Goal: Contribute content: Add original content to the website for others to see

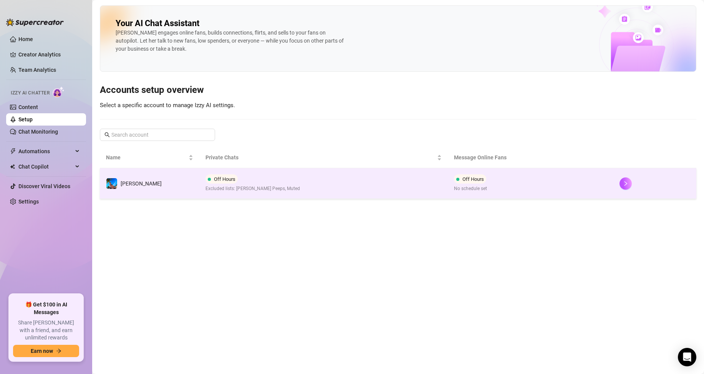
click at [316, 189] on td "Off Hours Excluded lists: [PERSON_NAME] Peeps, Muted" at bounding box center [323, 183] width 249 height 31
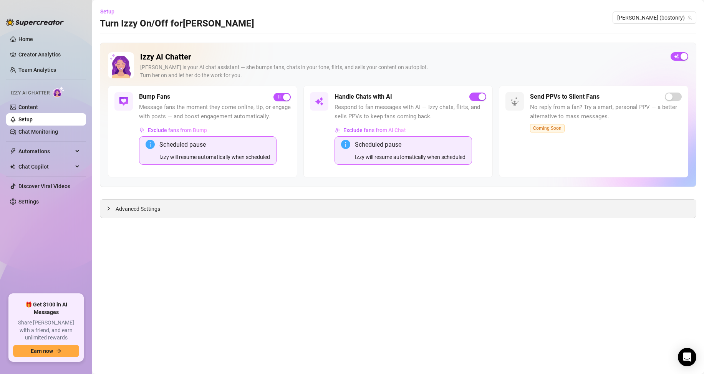
click at [108, 208] on icon "collapsed" at bounding box center [108, 208] width 5 height 5
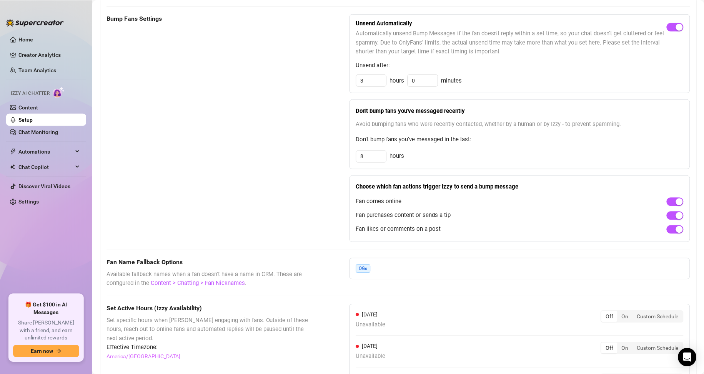
scroll to position [615, 0]
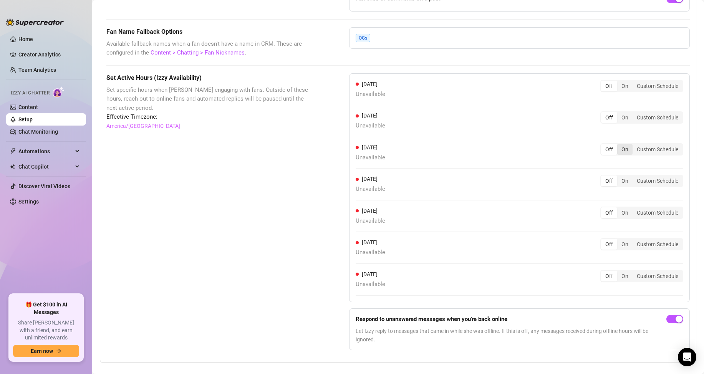
click at [620, 155] on div "On" at bounding box center [625, 149] width 15 height 11
click at [619, 145] on input "On" at bounding box center [619, 145] width 0 height 0
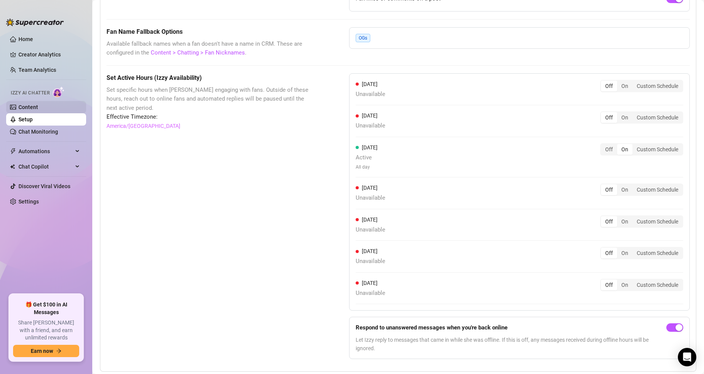
click at [37, 108] on link "Content" at bounding box center [28, 107] width 20 height 6
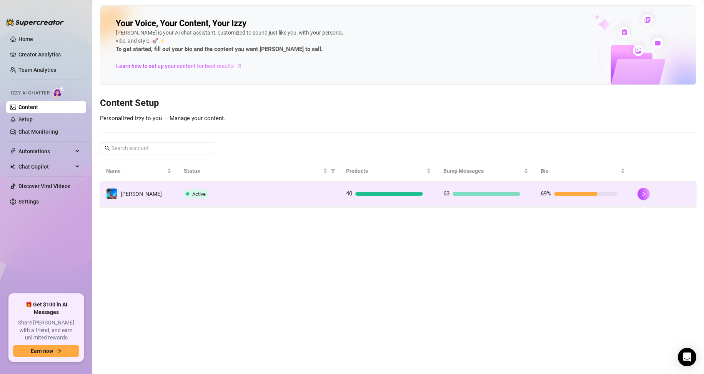
click at [254, 193] on div "Active" at bounding box center [258, 193] width 149 height 9
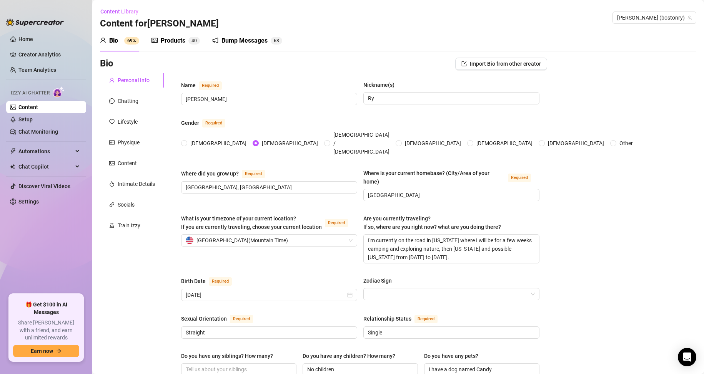
click at [248, 40] on div "Bump Messages" at bounding box center [244, 40] width 46 height 9
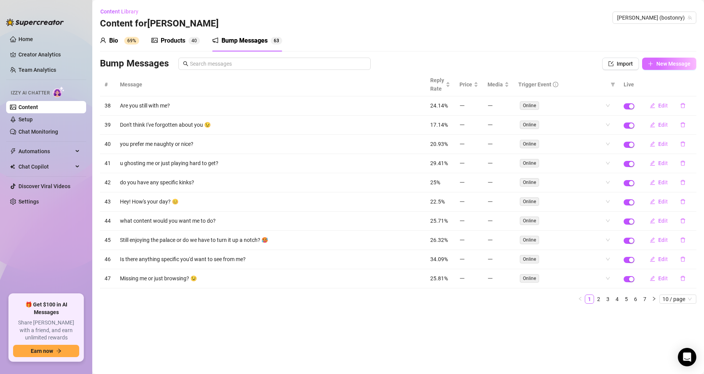
click at [667, 58] on button "New Message" at bounding box center [669, 64] width 54 height 12
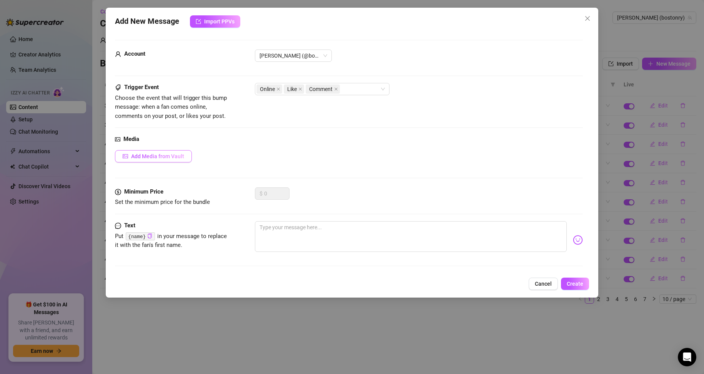
click at [170, 157] on span "Add Media from Vault" at bounding box center [157, 156] width 53 height 6
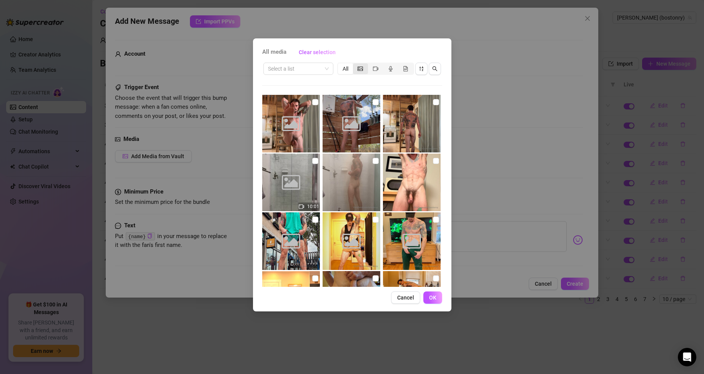
click at [360, 70] on icon "picture" at bounding box center [359, 68] width 5 height 5
click at [355, 65] on input "segmented control" at bounding box center [355, 65] width 0 height 0
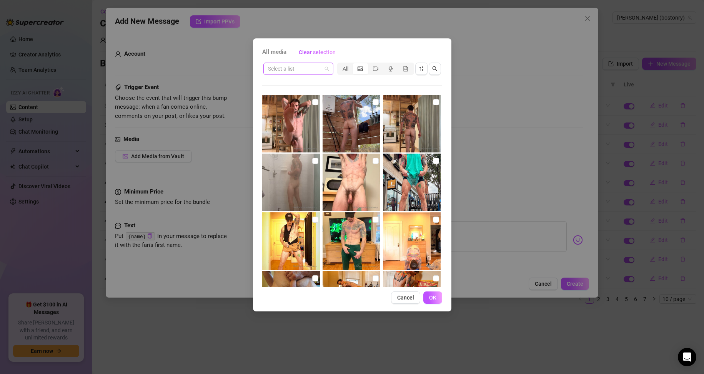
click at [316, 70] on input "search" at bounding box center [295, 69] width 54 height 12
click at [367, 50] on div "All media Clear selection" at bounding box center [352, 52] width 180 height 12
click at [405, 302] on button "Cancel" at bounding box center [405, 298] width 29 height 12
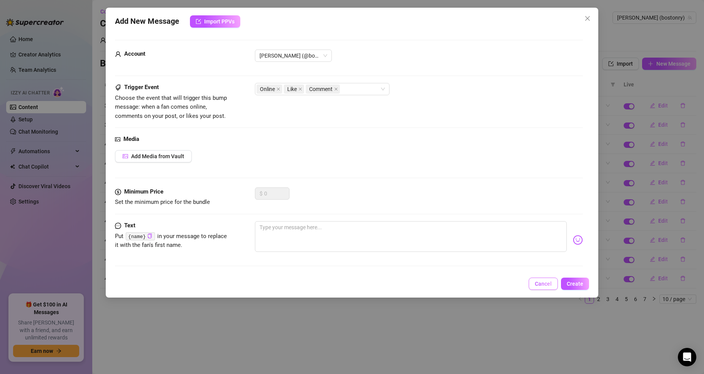
click at [540, 287] on span "Cancel" at bounding box center [543, 284] width 17 height 6
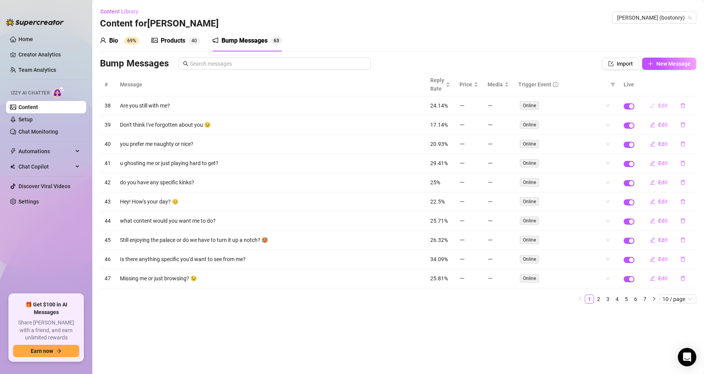
click at [667, 103] on span "Edit" at bounding box center [663, 106] width 10 height 6
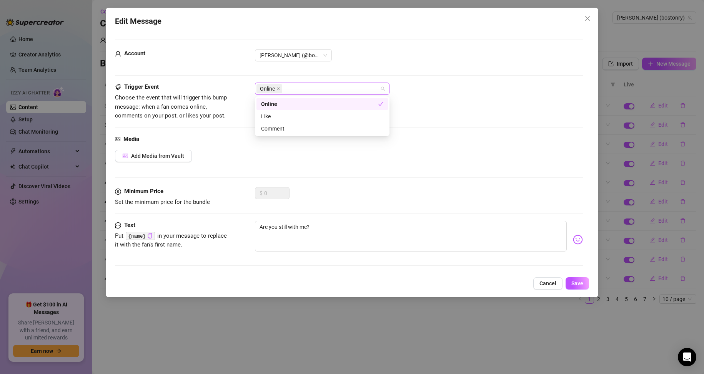
click at [326, 89] on div "Online" at bounding box center [317, 88] width 123 height 11
click at [475, 78] on div "Account [PERSON_NAME] (@bostonry)" at bounding box center [349, 65] width 468 height 33
click at [552, 282] on span "Cancel" at bounding box center [547, 284] width 17 height 6
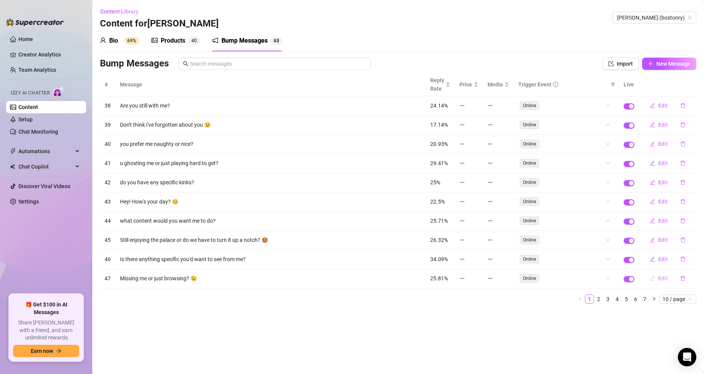
click at [661, 278] on span "Edit" at bounding box center [663, 279] width 10 height 6
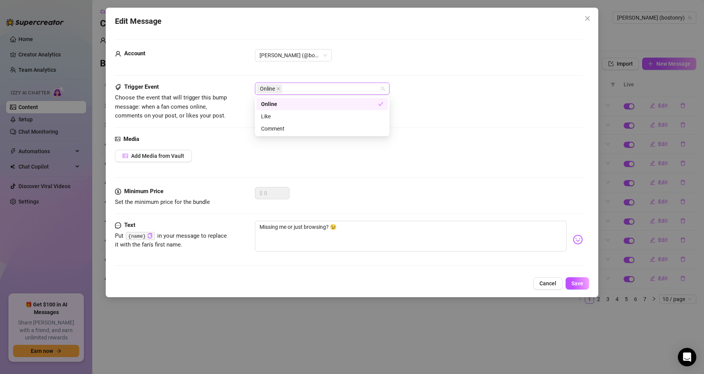
click at [312, 87] on div "Online" at bounding box center [317, 88] width 123 height 11
click at [276, 117] on div "Like" at bounding box center [322, 116] width 122 height 8
click at [280, 133] on div "Comment" at bounding box center [322, 129] width 122 height 8
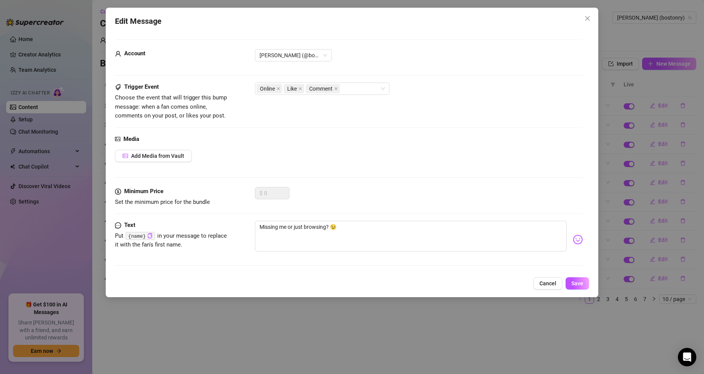
click at [521, 113] on div "Trigger Event Choose the event that will trigger this bump message: when a fan …" at bounding box center [349, 102] width 468 height 38
click at [582, 281] on span "Save" at bounding box center [577, 284] width 12 height 6
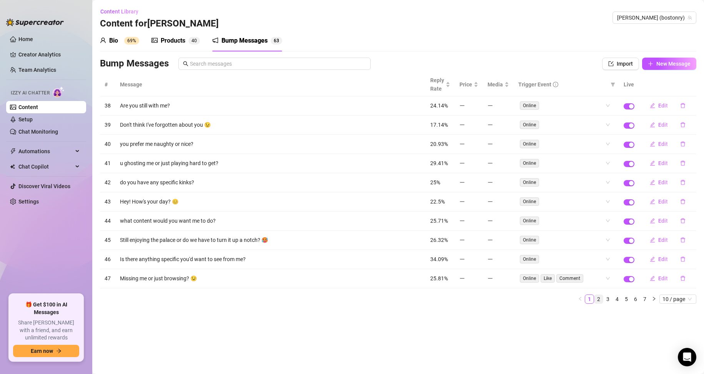
click at [598, 300] on link "2" at bounding box center [598, 299] width 8 height 8
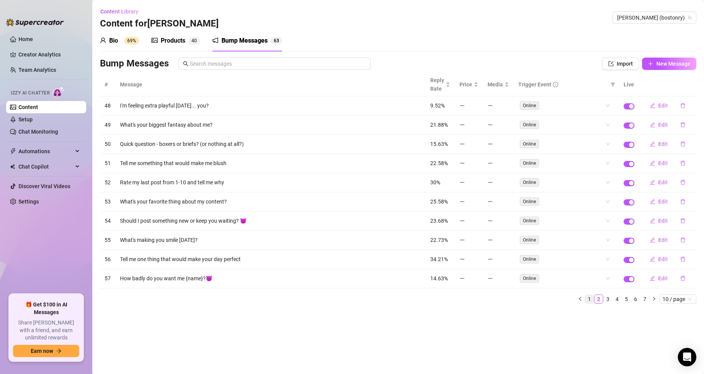
click at [589, 301] on link "1" at bounding box center [589, 299] width 8 height 8
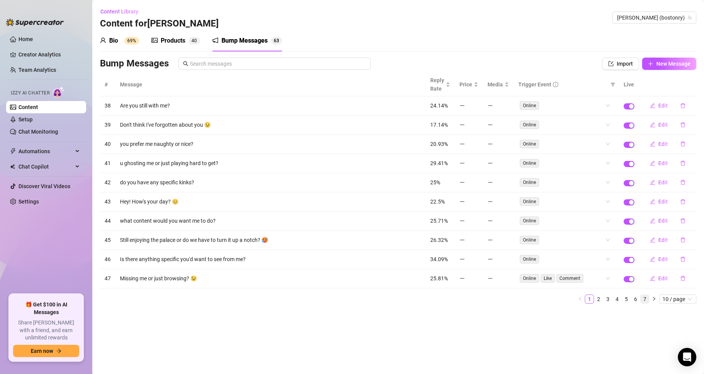
click at [647, 299] on link "7" at bounding box center [644, 299] width 8 height 8
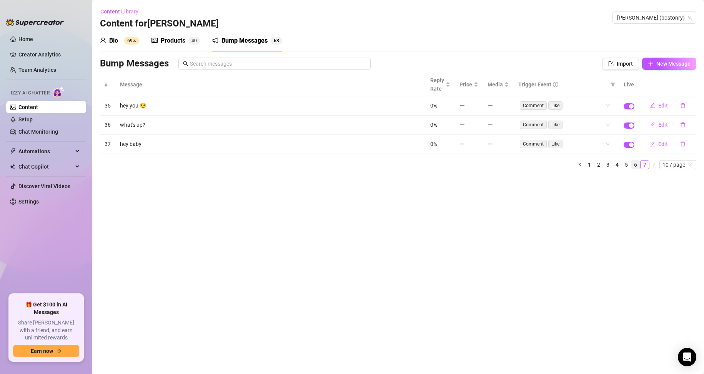
click at [637, 166] on link "6" at bounding box center [635, 165] width 8 height 8
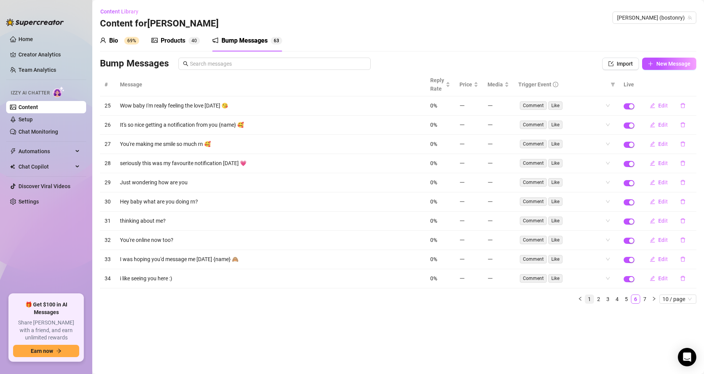
click at [590, 296] on link "1" at bounding box center [589, 299] width 8 height 8
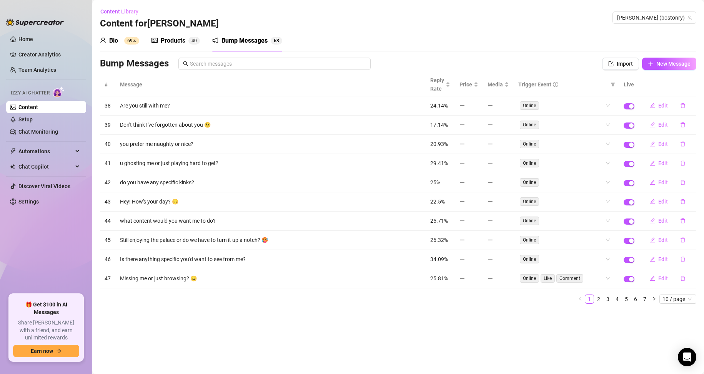
click at [106, 84] on th "#" at bounding box center [107, 84] width 15 height 23
click at [600, 297] on link "2" at bounding box center [598, 299] width 8 height 8
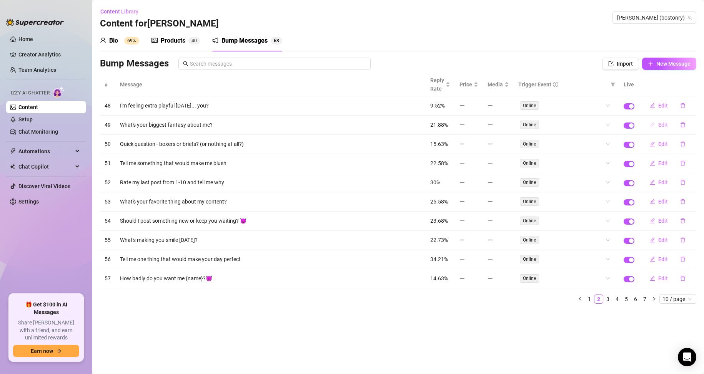
click at [661, 125] on span "Edit" at bounding box center [663, 125] width 10 height 6
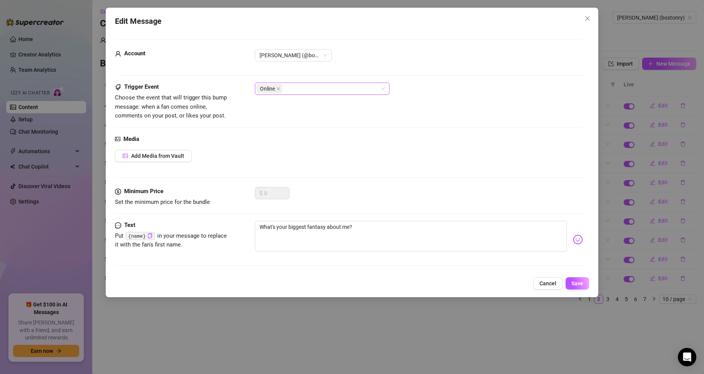
click at [298, 88] on div "Online" at bounding box center [317, 88] width 123 height 11
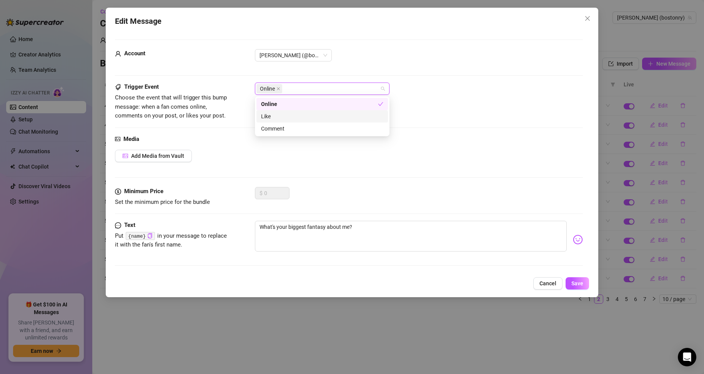
click at [291, 115] on div "Like" at bounding box center [322, 116] width 122 height 8
click at [291, 128] on div "Comment" at bounding box center [322, 129] width 122 height 8
click at [579, 284] on span "Save" at bounding box center [577, 284] width 12 height 6
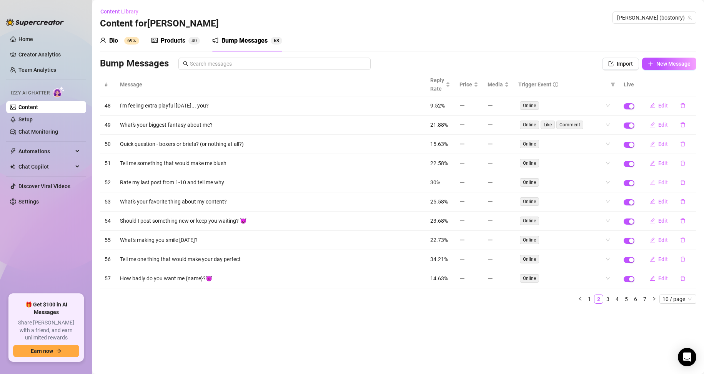
click at [658, 184] on span "Edit" at bounding box center [663, 182] width 10 height 6
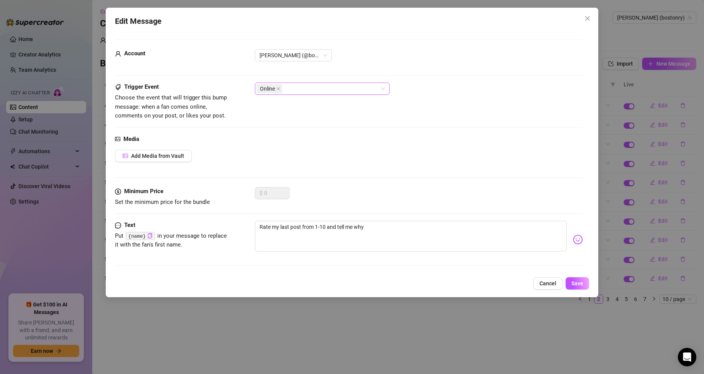
click at [308, 90] on div "Online" at bounding box center [317, 88] width 123 height 11
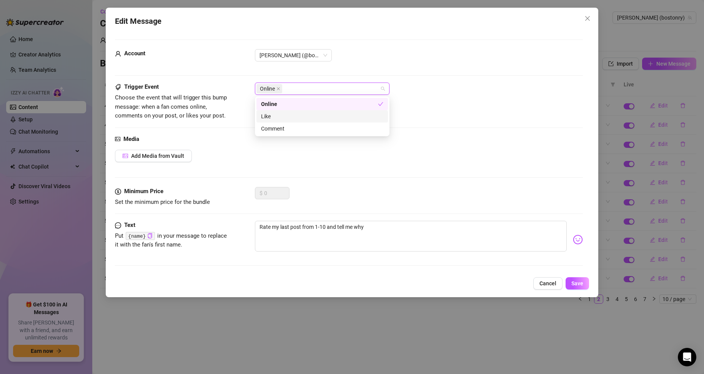
click at [275, 117] on div "Like" at bounding box center [322, 116] width 122 height 8
click at [280, 126] on div "Comment" at bounding box center [322, 129] width 122 height 8
click at [295, 103] on div "Online" at bounding box center [319, 104] width 117 height 8
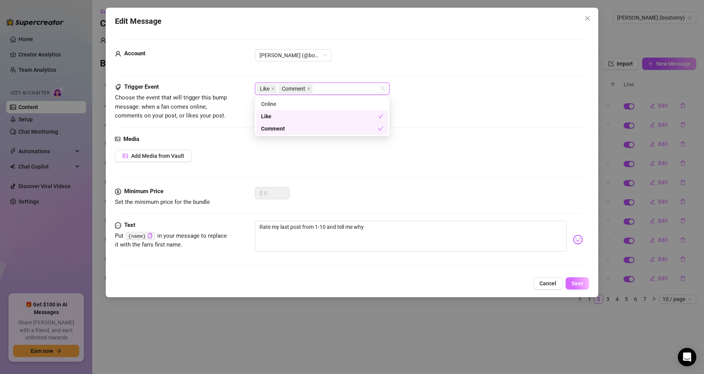
click at [575, 284] on span "Save" at bounding box center [577, 284] width 12 height 6
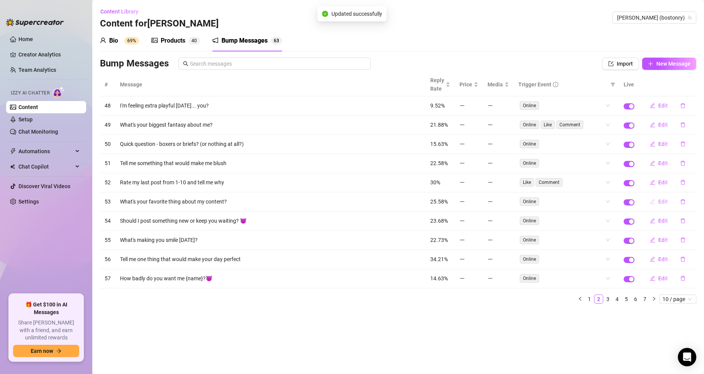
click at [666, 201] on span "Edit" at bounding box center [663, 202] width 10 height 6
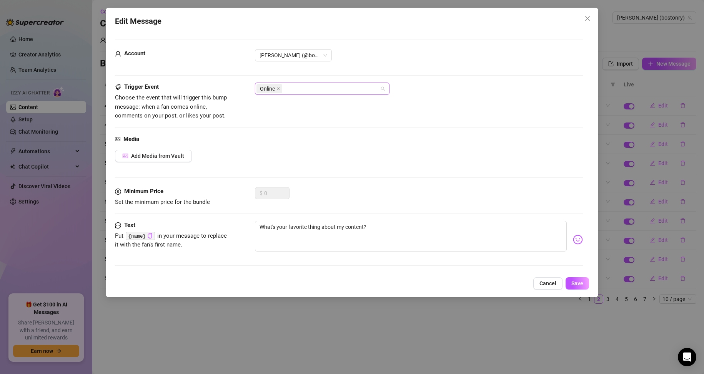
click at [292, 93] on div "Online" at bounding box center [317, 88] width 123 height 11
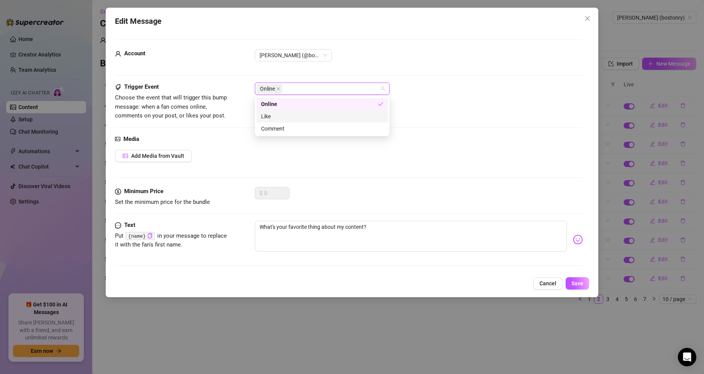
click at [279, 115] on div "Like" at bounding box center [322, 116] width 122 height 8
drag, startPoint x: 282, startPoint y: 125, endPoint x: 337, endPoint y: 154, distance: 61.7
click at [283, 126] on div "Comment" at bounding box center [322, 129] width 122 height 8
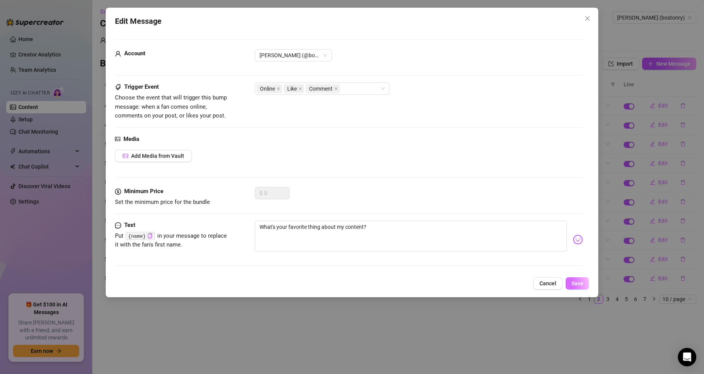
click at [574, 281] on span "Save" at bounding box center [577, 284] width 12 height 6
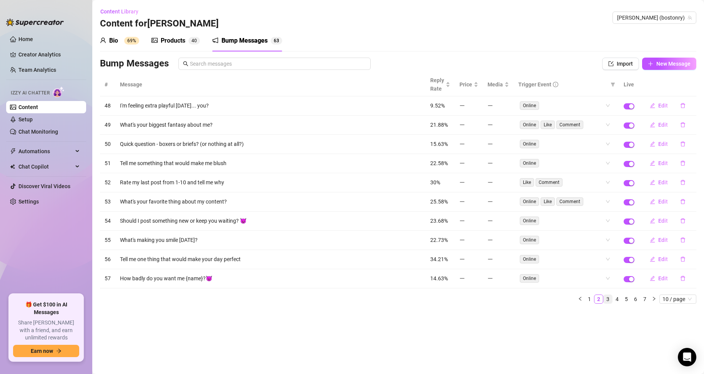
click at [608, 299] on link "3" at bounding box center [607, 299] width 8 height 8
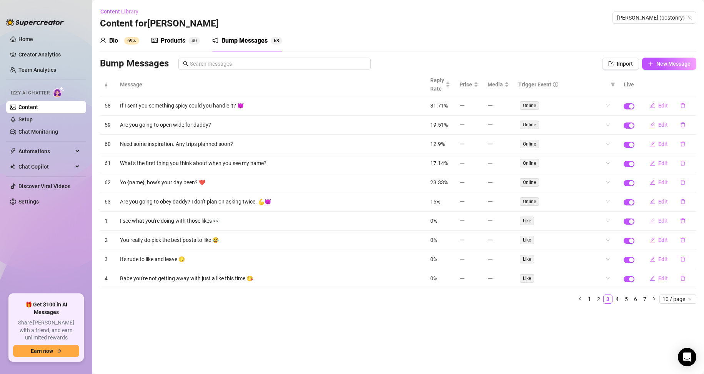
click at [662, 218] on span "Edit" at bounding box center [663, 221] width 10 height 6
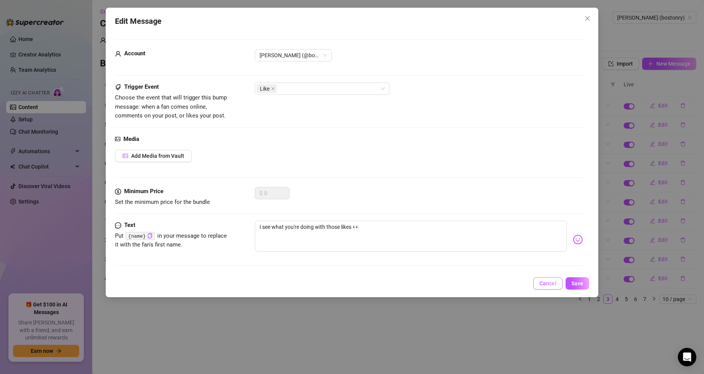
click at [541, 282] on span "Cancel" at bounding box center [547, 284] width 17 height 6
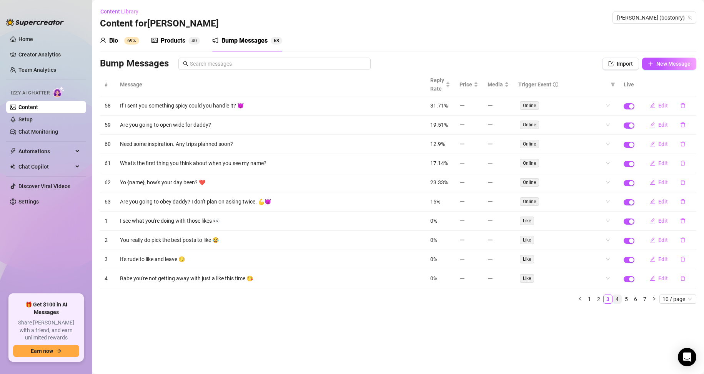
click at [617, 300] on link "4" at bounding box center [617, 299] width 8 height 8
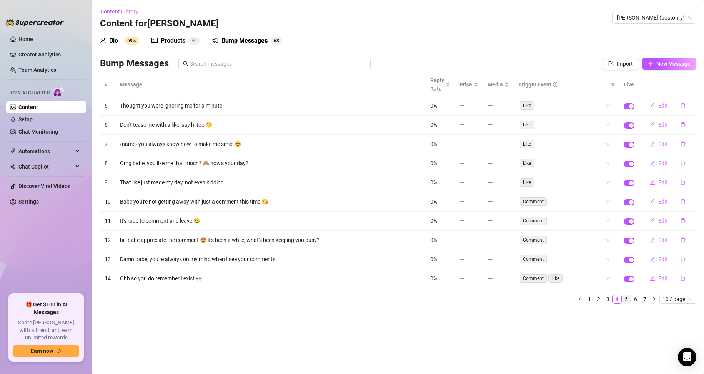
click at [628, 301] on link "5" at bounding box center [626, 299] width 8 height 8
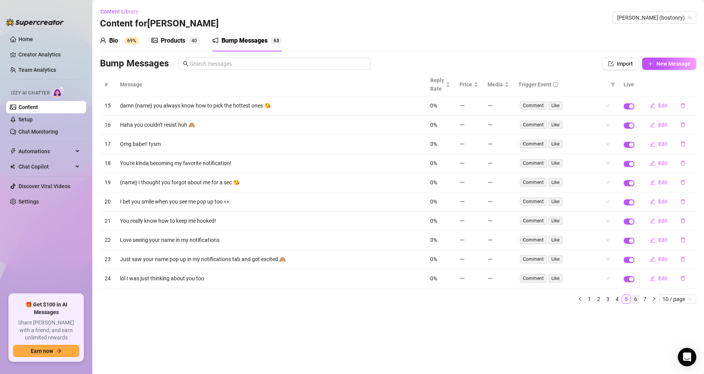
click at [634, 301] on link "6" at bounding box center [635, 299] width 8 height 8
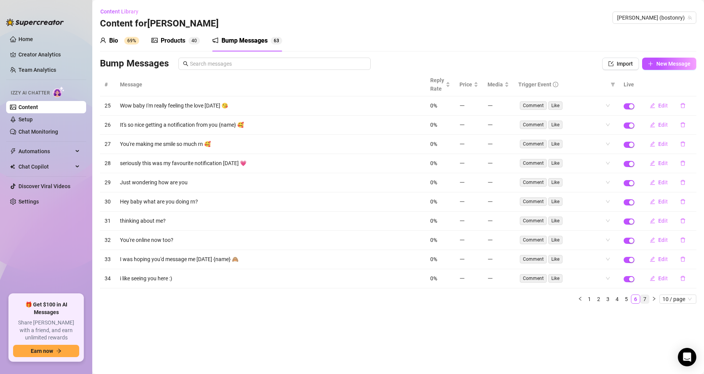
click at [645, 300] on link "7" at bounding box center [644, 299] width 8 height 8
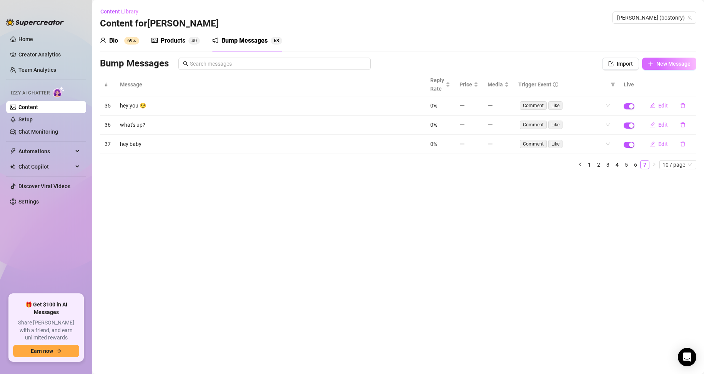
click at [676, 65] on span "New Message" at bounding box center [673, 64] width 34 height 6
type textarea "Type your message here..."
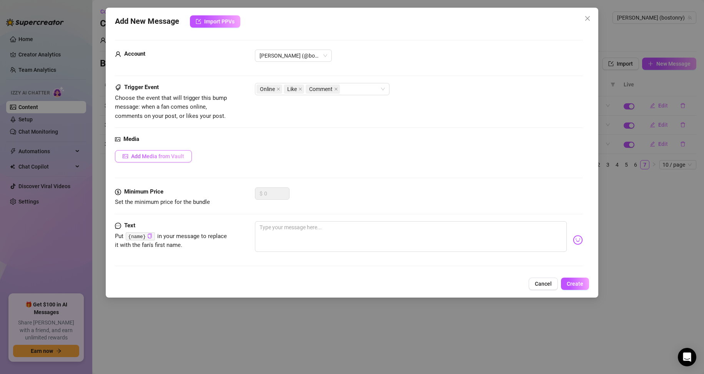
click at [182, 161] on button "Add Media from Vault" at bounding box center [153, 156] width 77 height 12
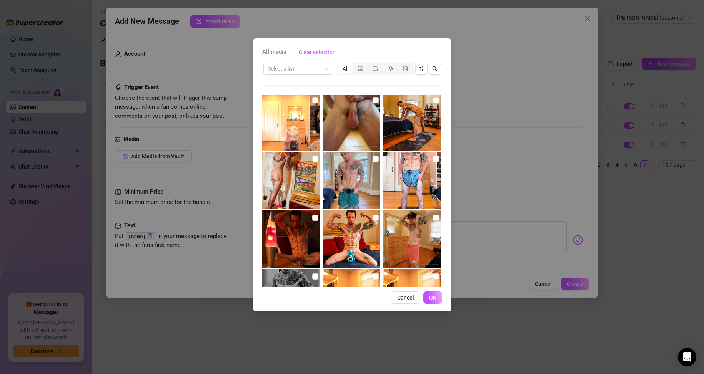
scroll to position [192, 0]
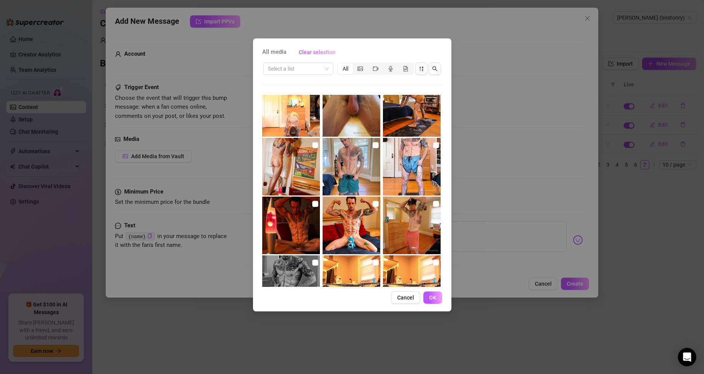
click at [347, 219] on img at bounding box center [351, 226] width 58 height 58
checkbox input "true"
click at [435, 298] on span "OK" at bounding box center [432, 298] width 7 height 6
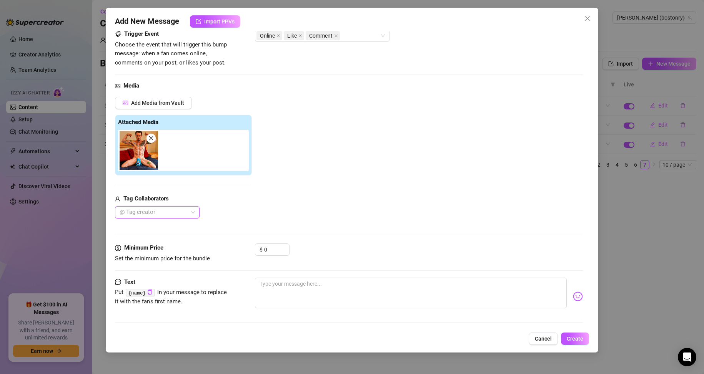
scroll to position [55, 0]
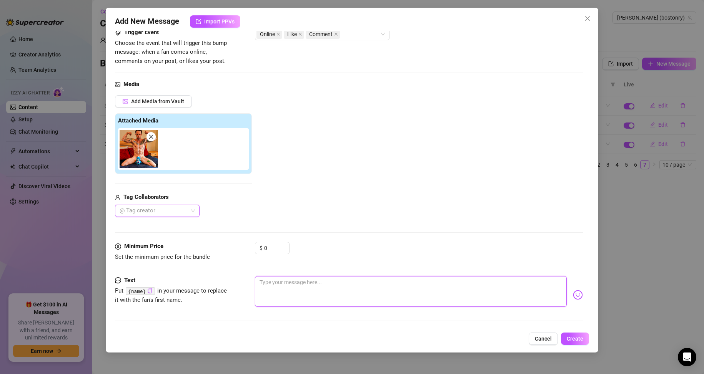
click at [293, 296] on textarea at bounding box center [411, 291] width 312 height 31
type textarea "Y"
type textarea "Yo"
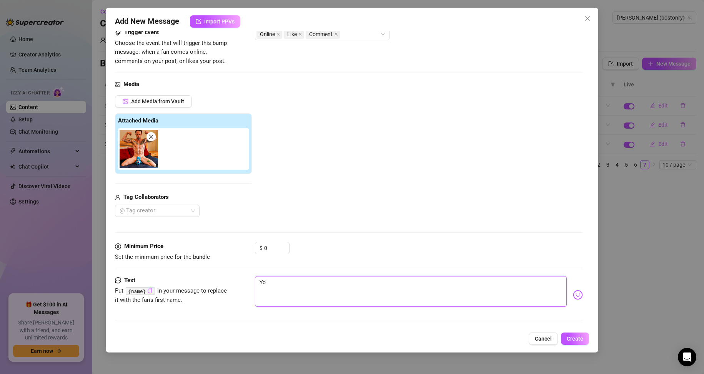
type textarea "You"
type textarea "You w"
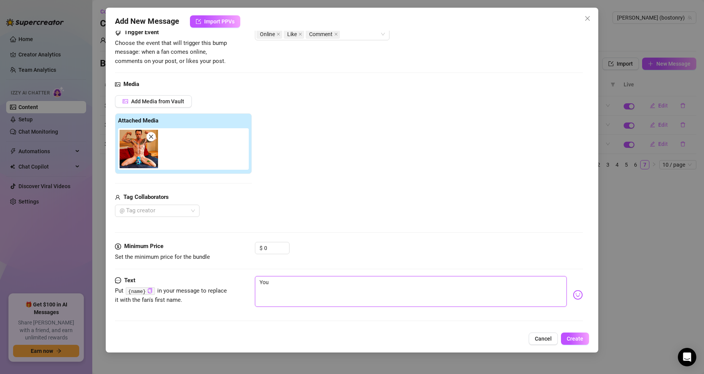
type textarea "You w"
type textarea "You wo"
type textarea "You wou"
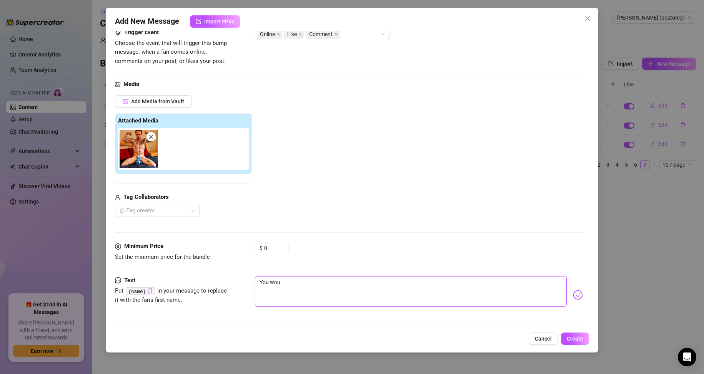
type textarea "You woul"
type textarea "You would"
type textarea "You wouldn"
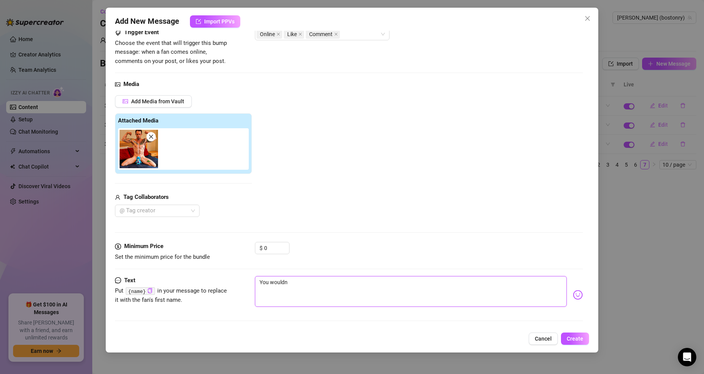
type textarea "You wouldn'"
type textarea "You wouldn't"
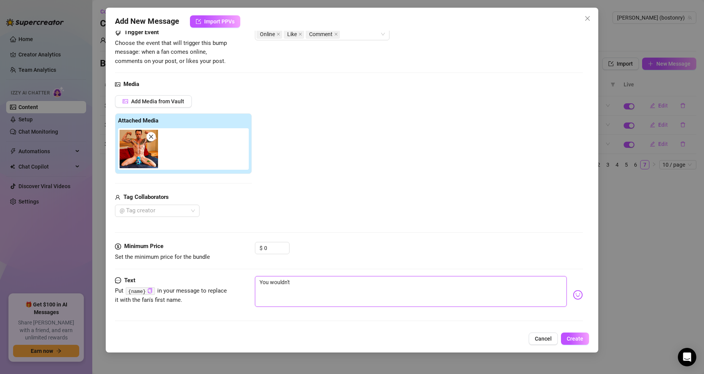
type textarea "You wouldn't h"
type textarea "You wouldn't ha"
type textarea "You wouldn't hap"
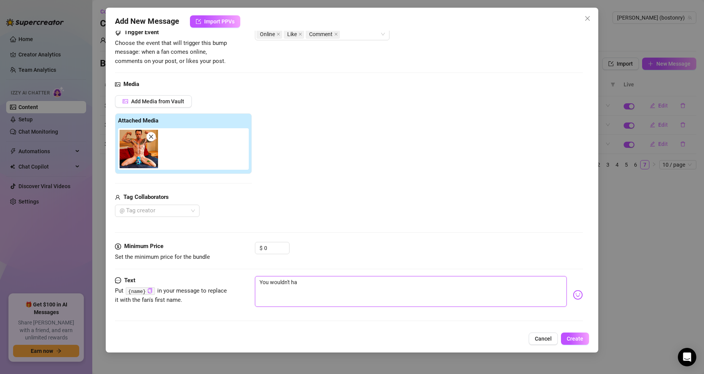
type textarea "You wouldn't hap"
type textarea "You wouldn't happ"
type textarea "You wouldn't [PERSON_NAME]"
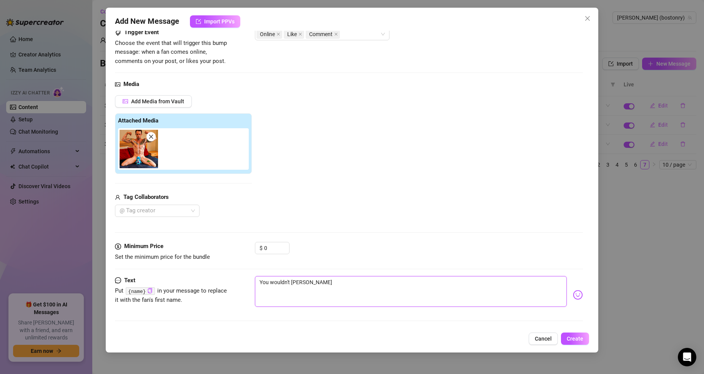
type textarea "You wouldn't happen"
type textarea "You wouldn't happen t"
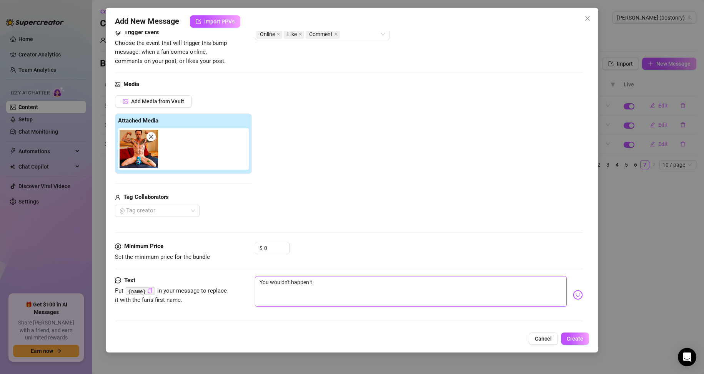
type textarea "You wouldn't happen to"
type textarea "You wouldn't happen to b"
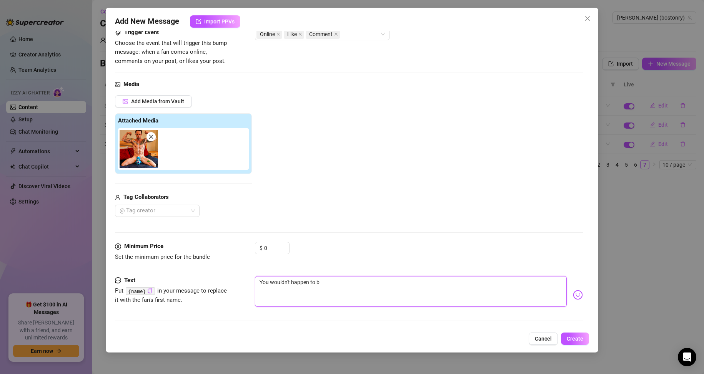
type textarea "You wouldn't happen to be"
type textarea "You wouldn't happen to be a"
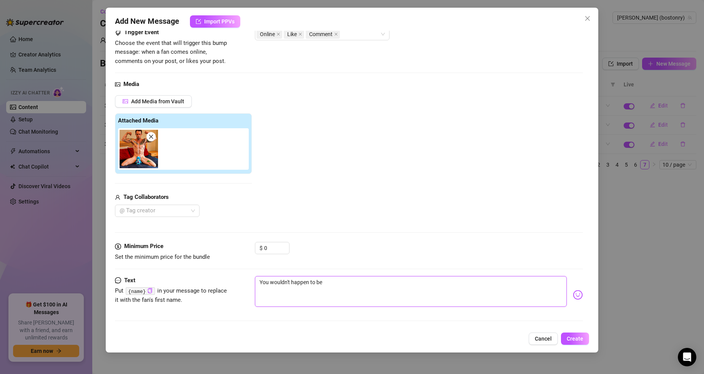
type textarea "You wouldn't happen to be a"
type textarea "You wouldn't happen to be a f"
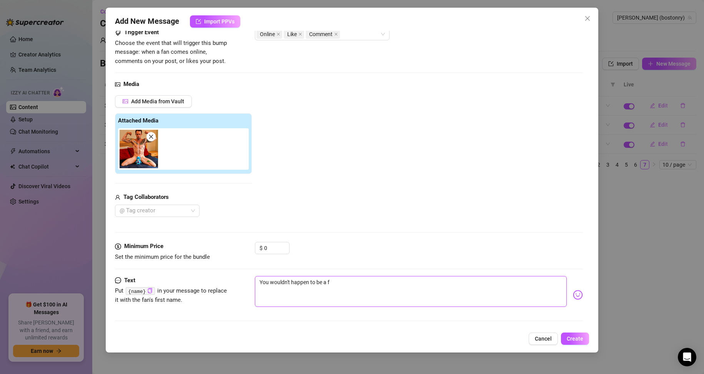
type textarea "You wouldn't happen to be a fa"
type textarea "You wouldn't happen to be a fan"
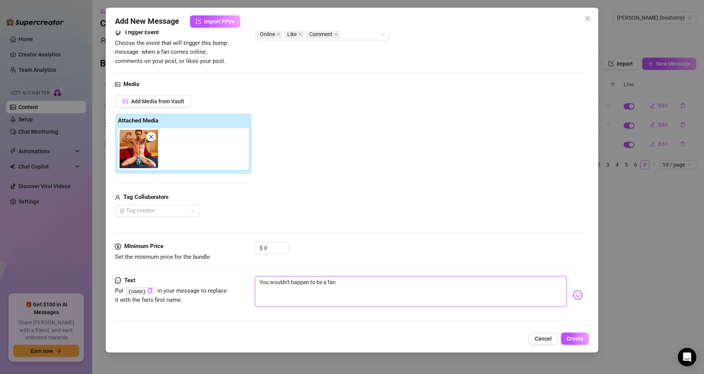
type textarea "You wouldn't happen to be a fan"
type textarea "You wouldn't happen to be a fan o"
type textarea "You wouldn't happen to be a fan of"
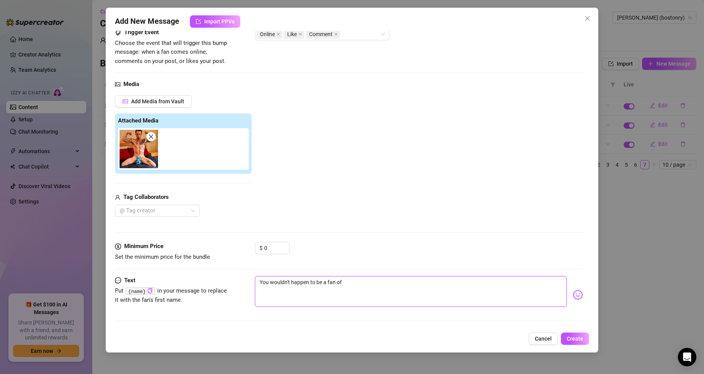
type textarea "You wouldn't happen to be a fan of"
type textarea "You wouldn't happen to be a fan of a"
type textarea "You wouldn't happen to be a fan of ab"
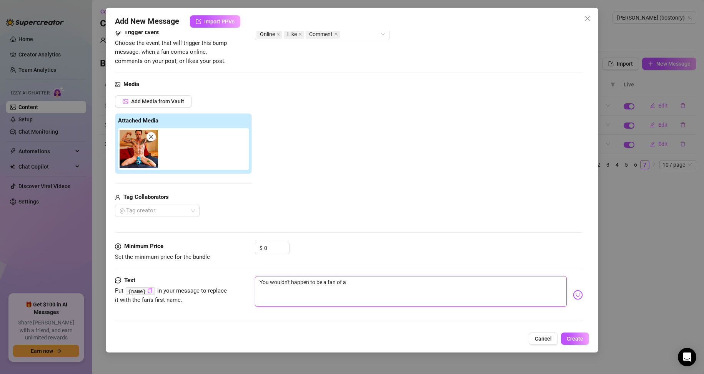
type textarea "You wouldn't happen to be a fan of ab"
type textarea "You wouldn't happen to be a fan of abs"
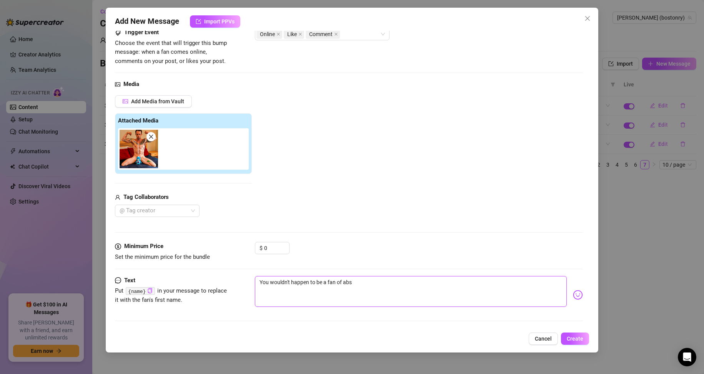
type textarea "You wouldn't happen to be a fan of abs w"
type textarea "You wouldn't happen to be a fan of abs wo"
type textarea "You wouldn't happen to be a fan of abs wou"
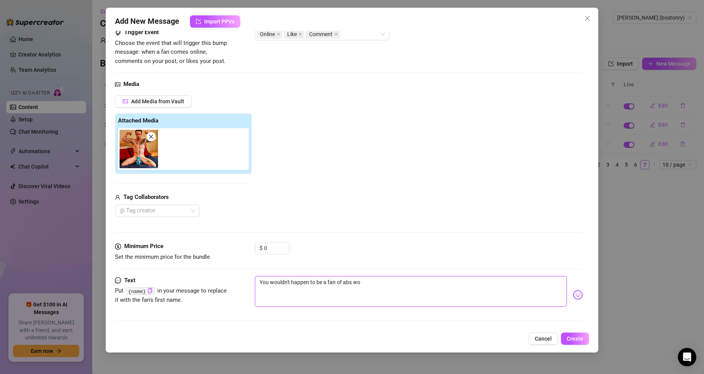
type textarea "You wouldn't happen to be a fan of abs wou"
type textarea "You wouldn't happen to be a fan of abs woul"
type textarea "You wouldn't happen to be a fan of abs would"
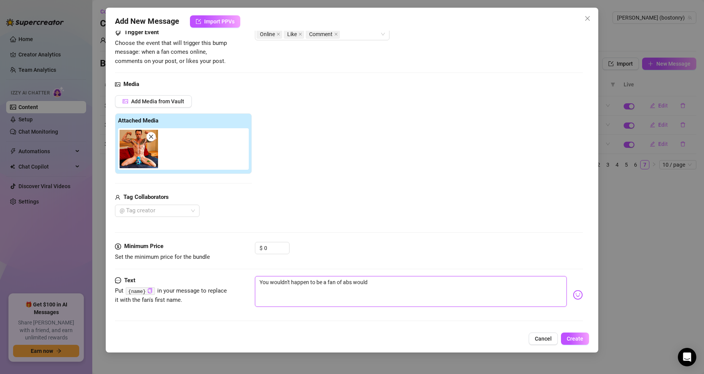
type textarea "You wouldn't happen to be a fan of abs would"
type textarea "You wouldn't happen to be a fan of abs would y"
type textarea "You wouldn't happen to be a fan of abs would yo"
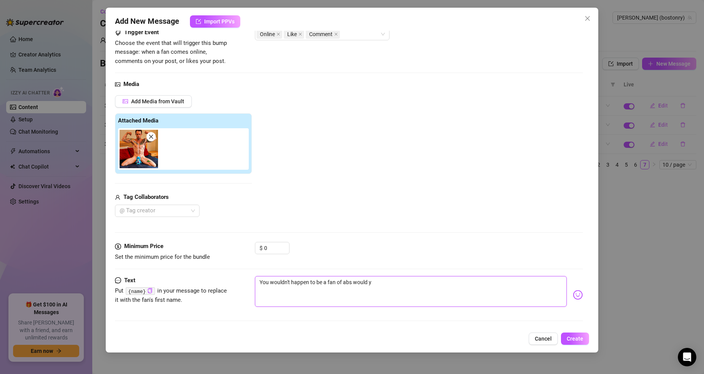
type textarea "You wouldn't happen to be a fan of abs would yo"
type textarea "You wouldn't happen to be a fan of abs would you"
type textarea "You wouldn't happen to be a fan of abs would you?"
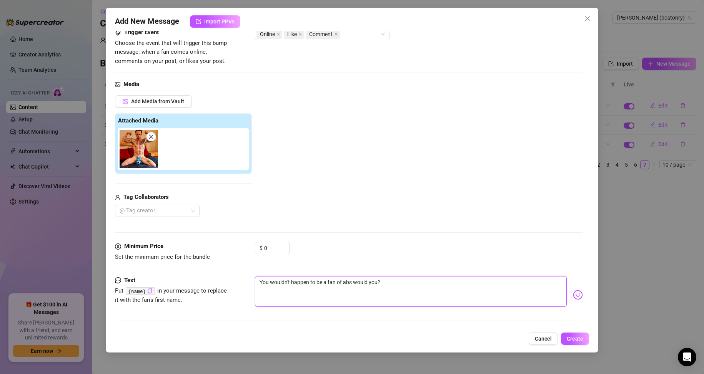
type textarea "You wouldn't happen to be a fan of abs would you?"
click at [573, 292] on img at bounding box center [578, 295] width 10 height 10
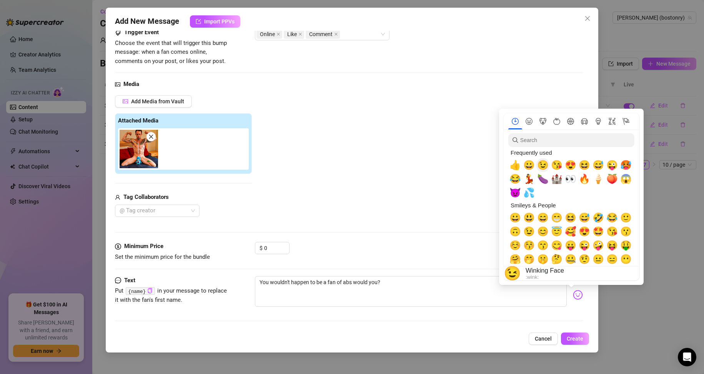
click at [544, 163] on span "😉" at bounding box center [543, 165] width 12 height 11
type textarea "You wouldn't happen to be a fan of abs would you? 😉"
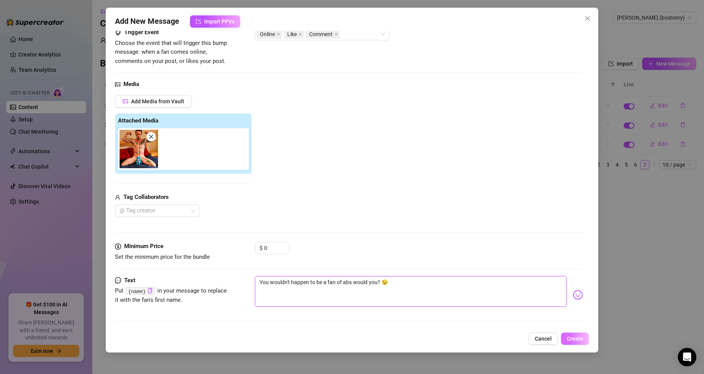
type textarea "You wouldn't happen to be a fan of abs would you? 😉"
click at [574, 339] on span "Create" at bounding box center [574, 339] width 17 height 6
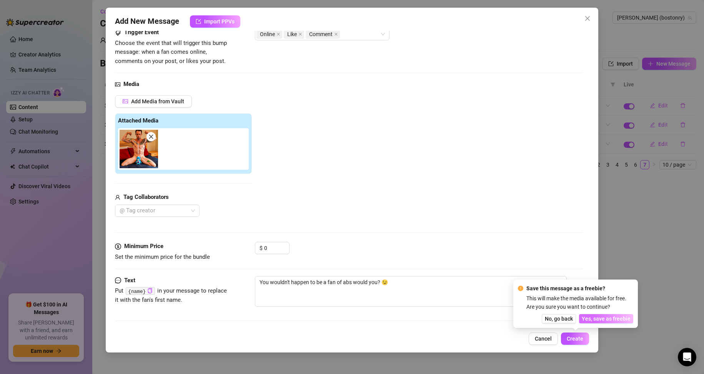
click at [596, 320] on span "Yes, save as freebie" at bounding box center [605, 319] width 49 height 6
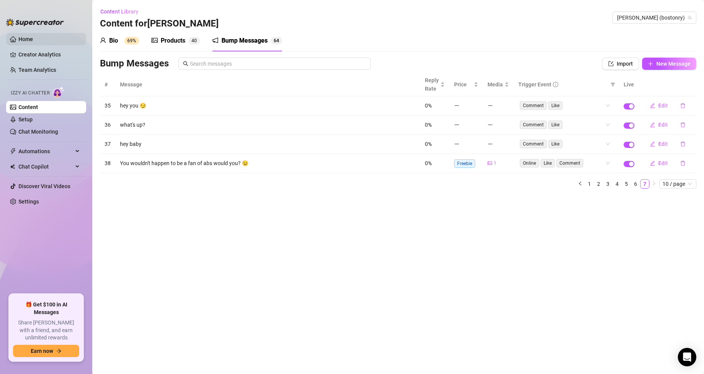
click at [26, 36] on link "Home" at bounding box center [25, 39] width 15 height 6
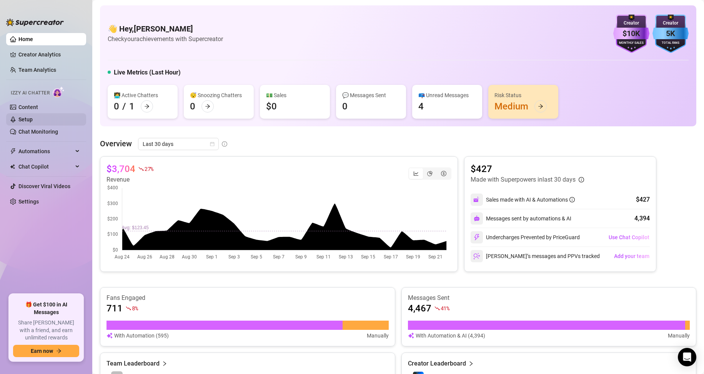
click at [29, 116] on link "Setup" at bounding box center [25, 119] width 14 height 6
